Goal: Entertainment & Leisure: Consume media (video, audio)

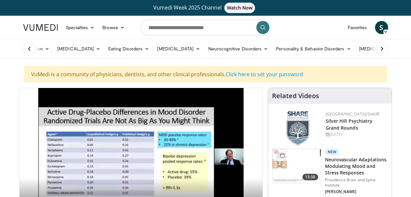
scroll to position [75, 0]
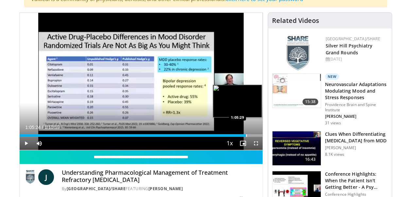
click at [246, 135] on div "Loaded : 94.57% 1:05:24 1:05:29" at bounding box center [141, 135] width 243 height 3
click at [245, 134] on div "Loaded : 94.19% 1:05:12 1:05:12" at bounding box center [141, 135] width 243 height 3
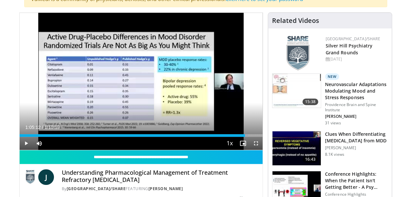
click at [25, 141] on span "Video Player" at bounding box center [26, 143] width 13 height 13
